Goal: Transaction & Acquisition: Purchase product/service

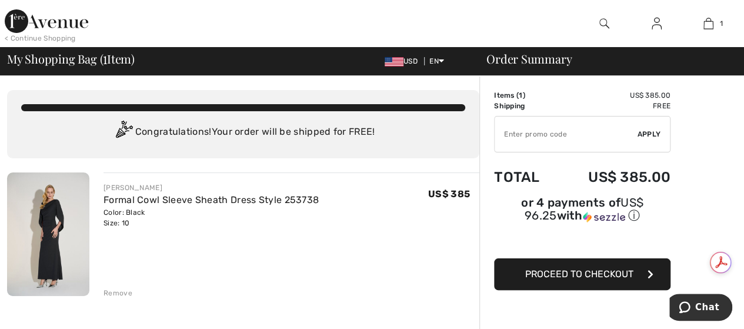
click at [523, 137] on input "TEXT" at bounding box center [566, 133] width 143 height 35
click at [503, 138] on input "TEXT" at bounding box center [566, 133] width 143 height 35
type input "NEW15"
click at [651, 131] on span "Apply" at bounding box center [650, 134] width 24 height 11
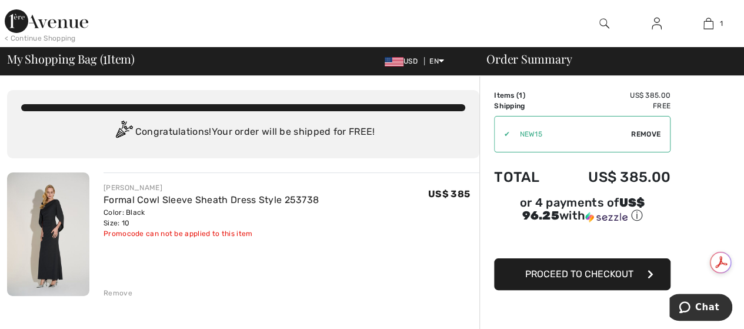
click at [565, 268] on span "Proceed to Checkout" at bounding box center [579, 273] width 108 height 11
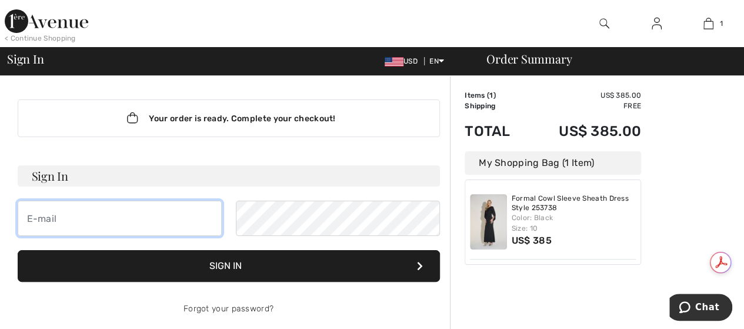
click at [62, 221] on input "email" at bounding box center [120, 218] width 204 height 35
type input "damazyckharris@twc.com"
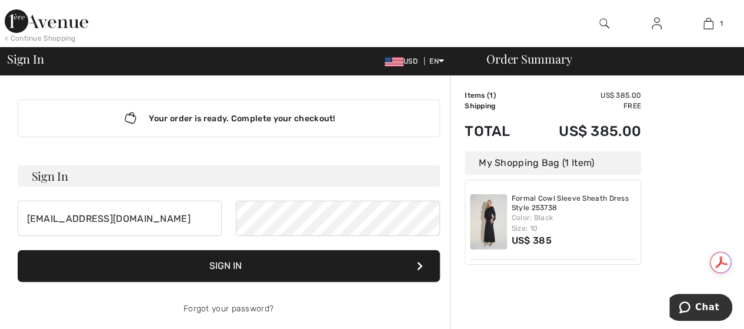
click at [227, 266] on button "Sign In" at bounding box center [229, 266] width 422 height 32
click at [238, 264] on button "Sign In" at bounding box center [229, 266] width 422 height 32
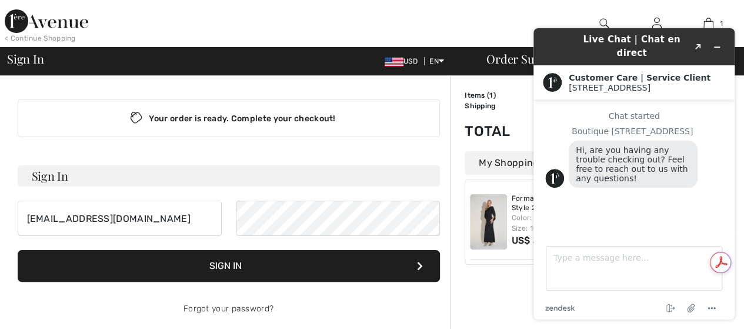
click at [222, 264] on button "Sign In" at bounding box center [229, 266] width 422 height 32
click at [205, 270] on button "Sign In" at bounding box center [229, 266] width 422 height 32
click at [168, 264] on button "Sign In" at bounding box center [229, 266] width 422 height 32
click at [228, 262] on button "Sign In" at bounding box center [229, 266] width 422 height 32
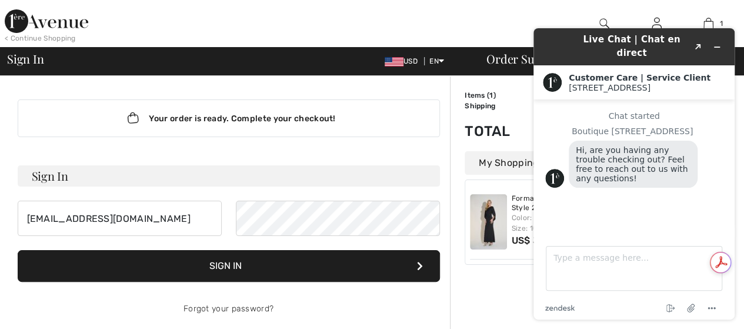
click at [420, 259] on button "Sign In" at bounding box center [229, 266] width 422 height 32
click at [421, 267] on icon at bounding box center [420, 265] width 6 height 9
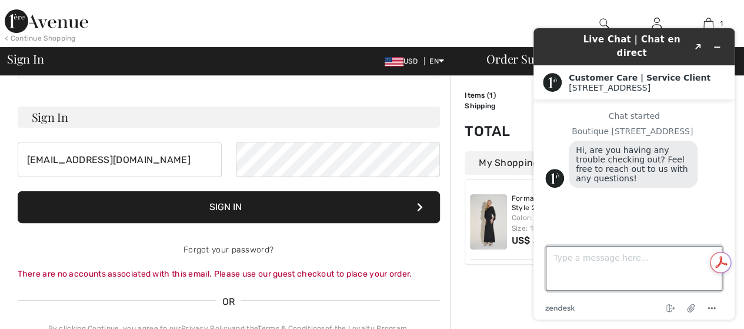
click at [581, 269] on textarea "Type a message here..." at bounding box center [634, 268] width 176 height 45
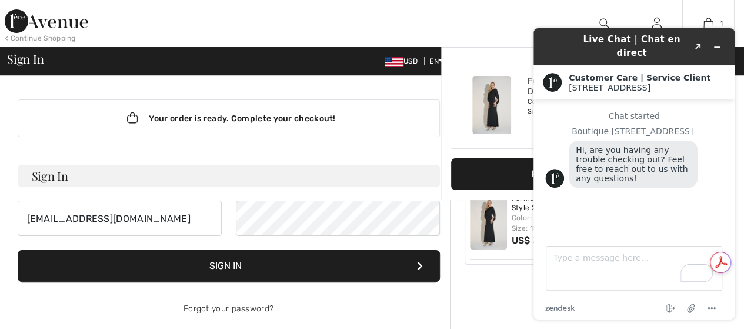
click at [729, 11] on div "1 Added to Bag Joseph Ribkoff Formal Cowl Sleeve Sheath Dress Style 253738 US$ …" at bounding box center [708, 23] width 52 height 47
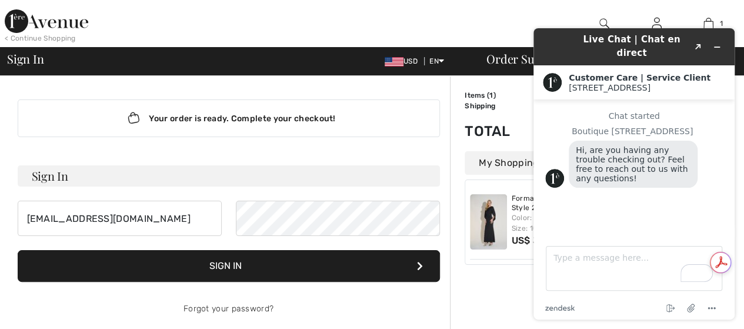
scroll to position [59, 0]
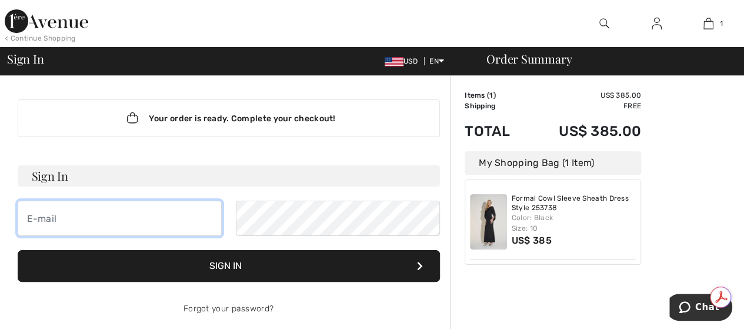
click at [74, 209] on input "email" at bounding box center [120, 218] width 204 height 35
type input "damazyckharris@twc.com"
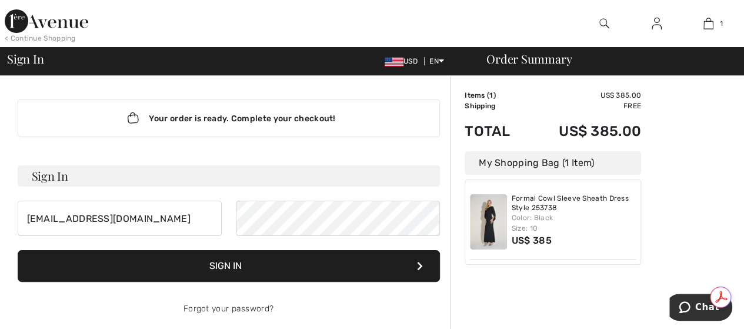
click at [235, 259] on button "Sign In" at bounding box center [229, 266] width 422 height 32
click at [235, 265] on button "Sign In" at bounding box center [229, 266] width 422 height 32
click at [202, 270] on button "Sign In" at bounding box center [229, 266] width 422 height 32
click at [202, 266] on button "Sign In" at bounding box center [229, 266] width 422 height 32
click at [204, 266] on button "Sign In" at bounding box center [229, 266] width 422 height 32
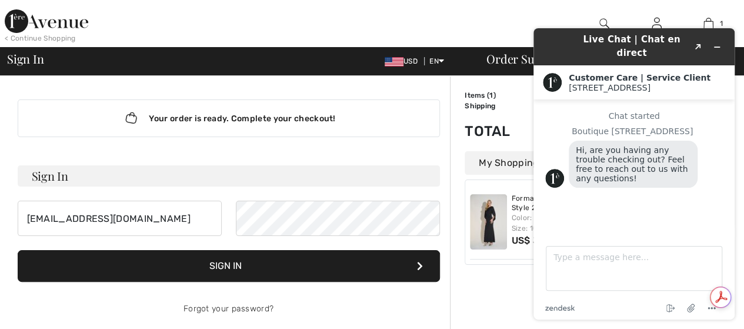
click at [248, 266] on button "Sign In" at bounding box center [229, 266] width 422 height 32
click at [422, 264] on button "Sign In" at bounding box center [229, 266] width 422 height 32
click at [213, 268] on button "Sign In" at bounding box center [229, 266] width 422 height 32
click at [249, 261] on button "Sign In" at bounding box center [229, 266] width 422 height 32
click at [249, 260] on button "Sign In" at bounding box center [229, 266] width 422 height 32
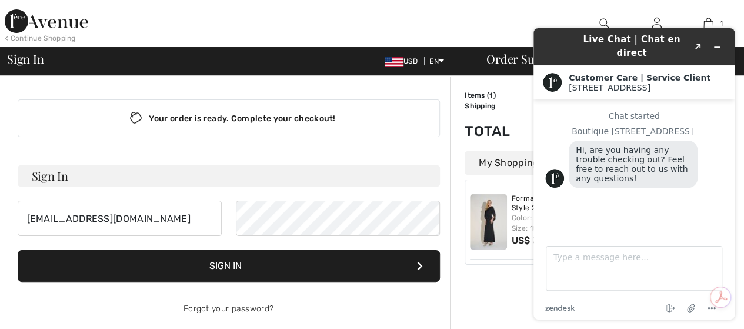
click at [38, 54] on span "Sign In" at bounding box center [25, 59] width 36 height 12
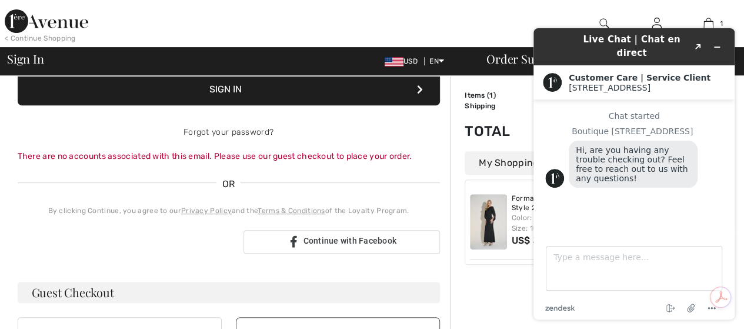
scroll to position [235, 0]
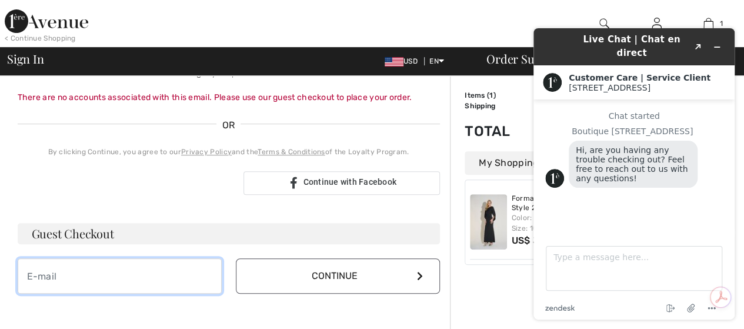
click at [89, 271] on input "email" at bounding box center [120, 275] width 204 height 35
type input "damazyckharris@twc.com"
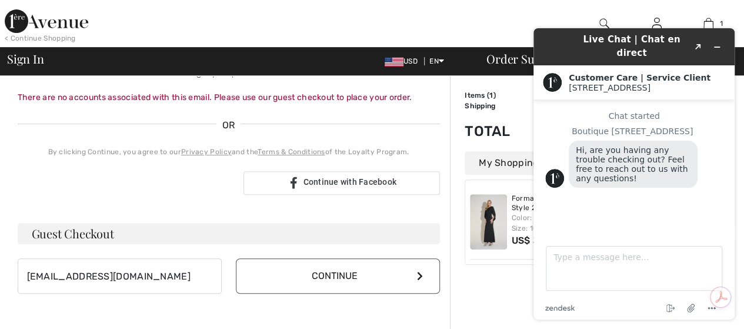
click at [346, 274] on button "Continue" at bounding box center [338, 275] width 204 height 35
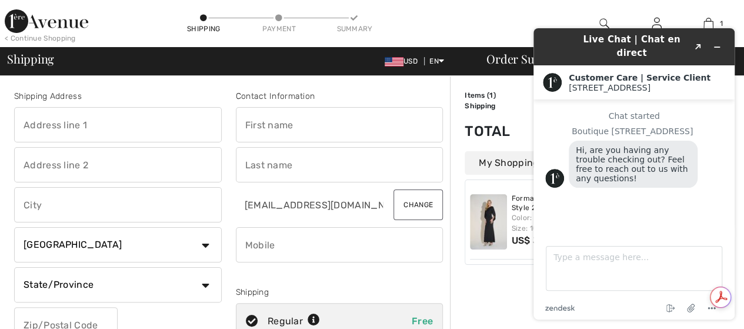
click at [271, 124] on input "text" at bounding box center [340, 124] width 208 height 35
type input "dorothy"
type input "270 Lick Creek Drive"
type input "Linden"
select select "US"
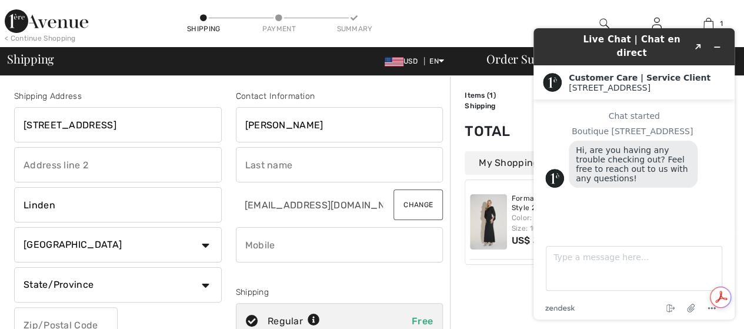
select select "NC"
type input "28356"
type input "harris"
type input "9105808322"
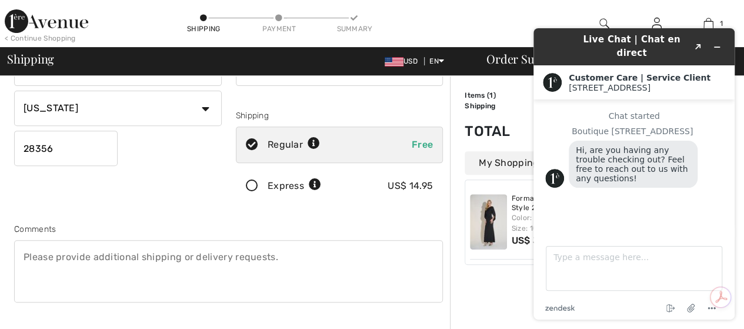
scroll to position [294, 0]
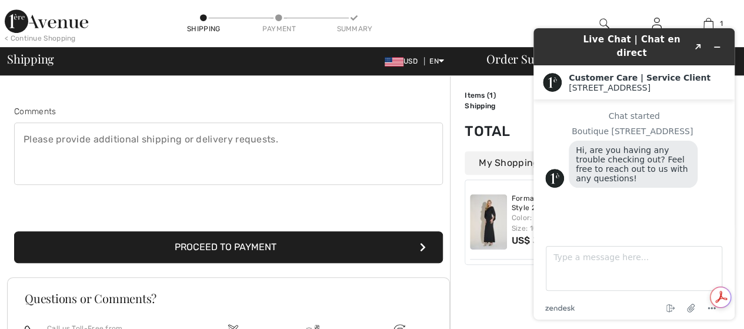
click at [228, 245] on button "Proceed to Payment" at bounding box center [228, 247] width 429 height 32
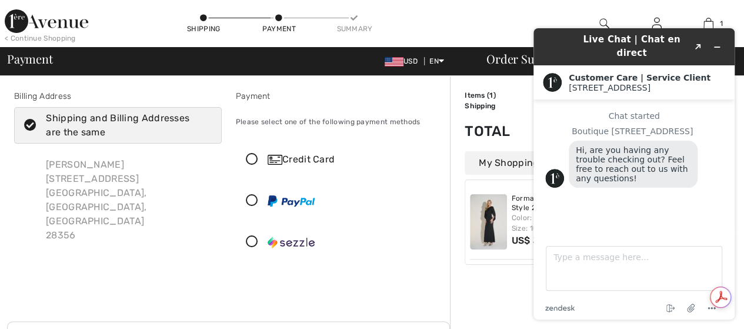
click at [249, 241] on icon at bounding box center [251, 242] width 31 height 12
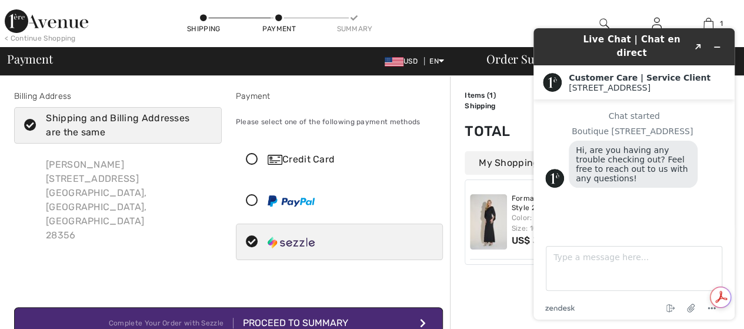
scroll to position [59, 0]
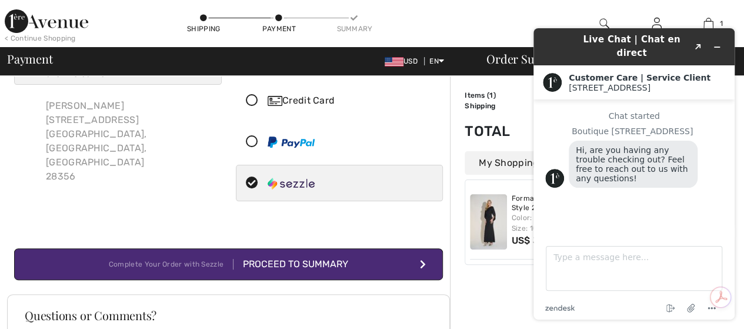
click at [114, 265] on div "Complete Your Order with Sezzle" at bounding box center [171, 264] width 125 height 11
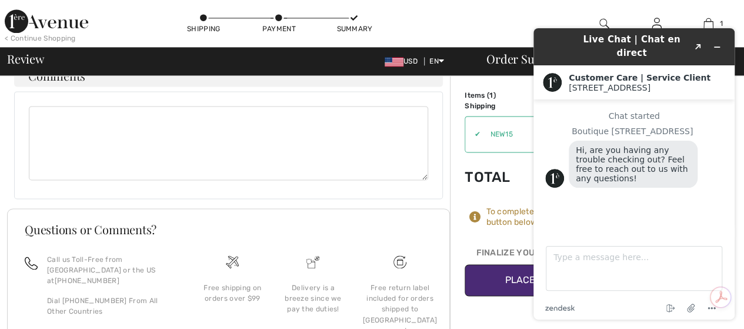
scroll to position [858, 0]
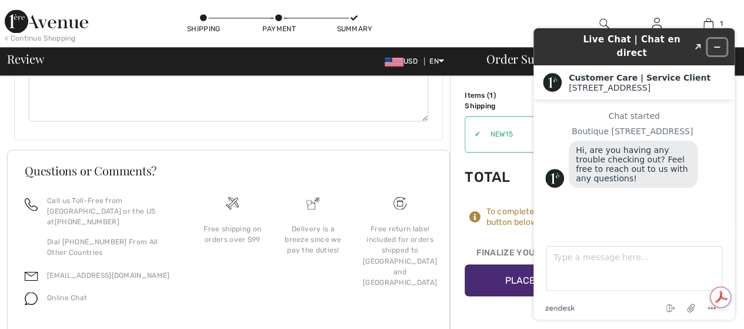
click at [718, 43] on icon "Minimize widget" at bounding box center [717, 47] width 8 height 8
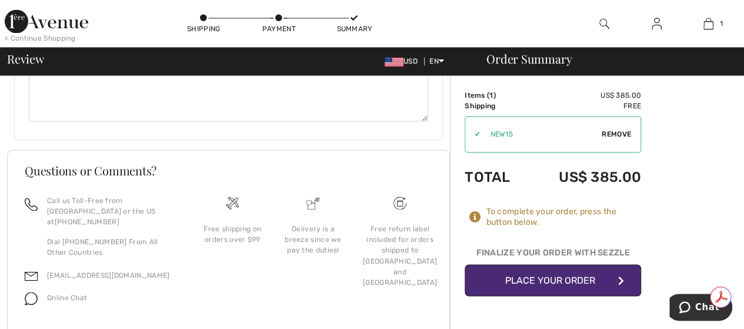
click at [565, 280] on button "Place Your Order" at bounding box center [553, 280] width 176 height 32
